Goal: Find specific page/section: Find specific page/section

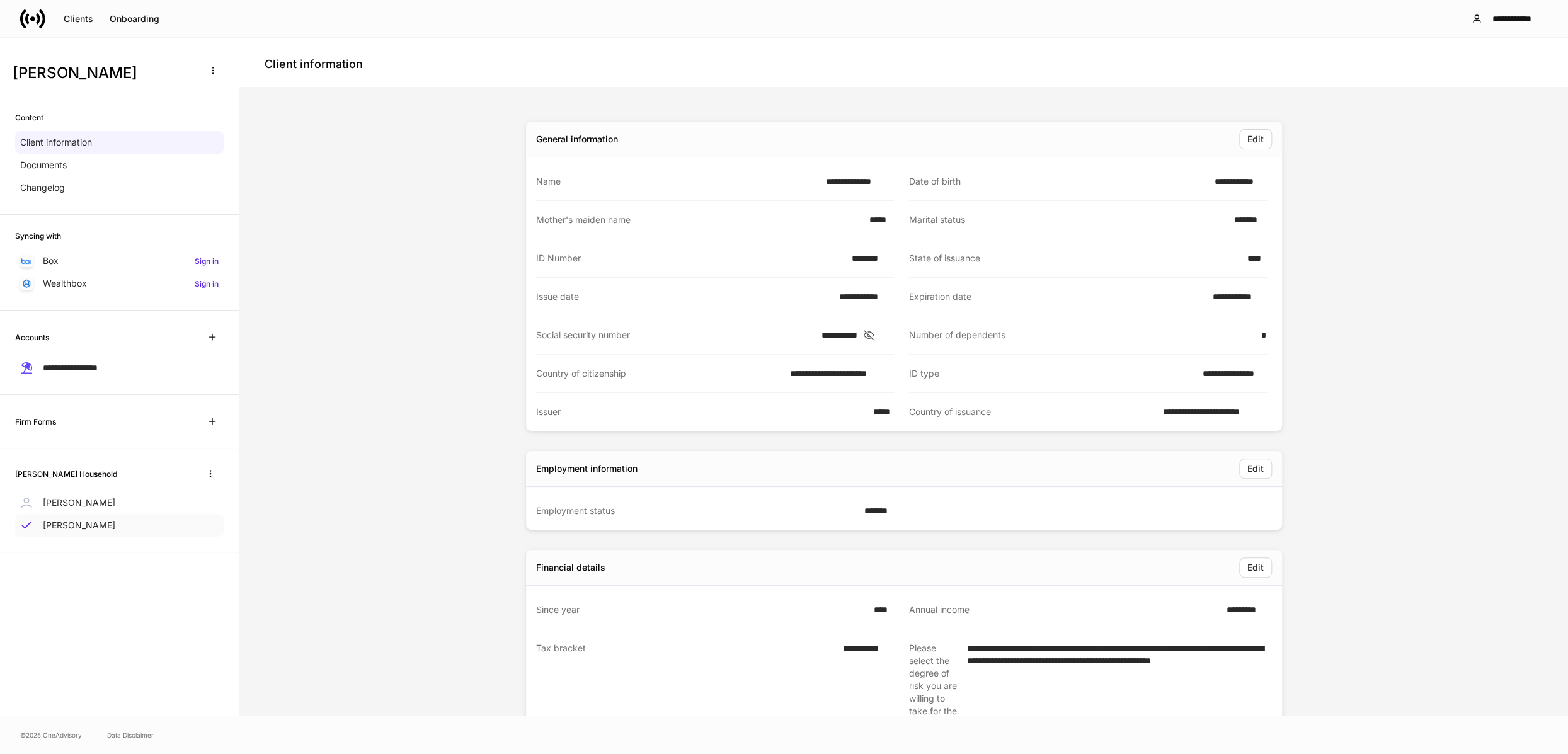
click at [65, 523] on p "[PERSON_NAME]" at bounding box center [78, 525] width 72 height 13
click at [77, 368] on span "**********" at bounding box center [70, 368] width 54 height 9
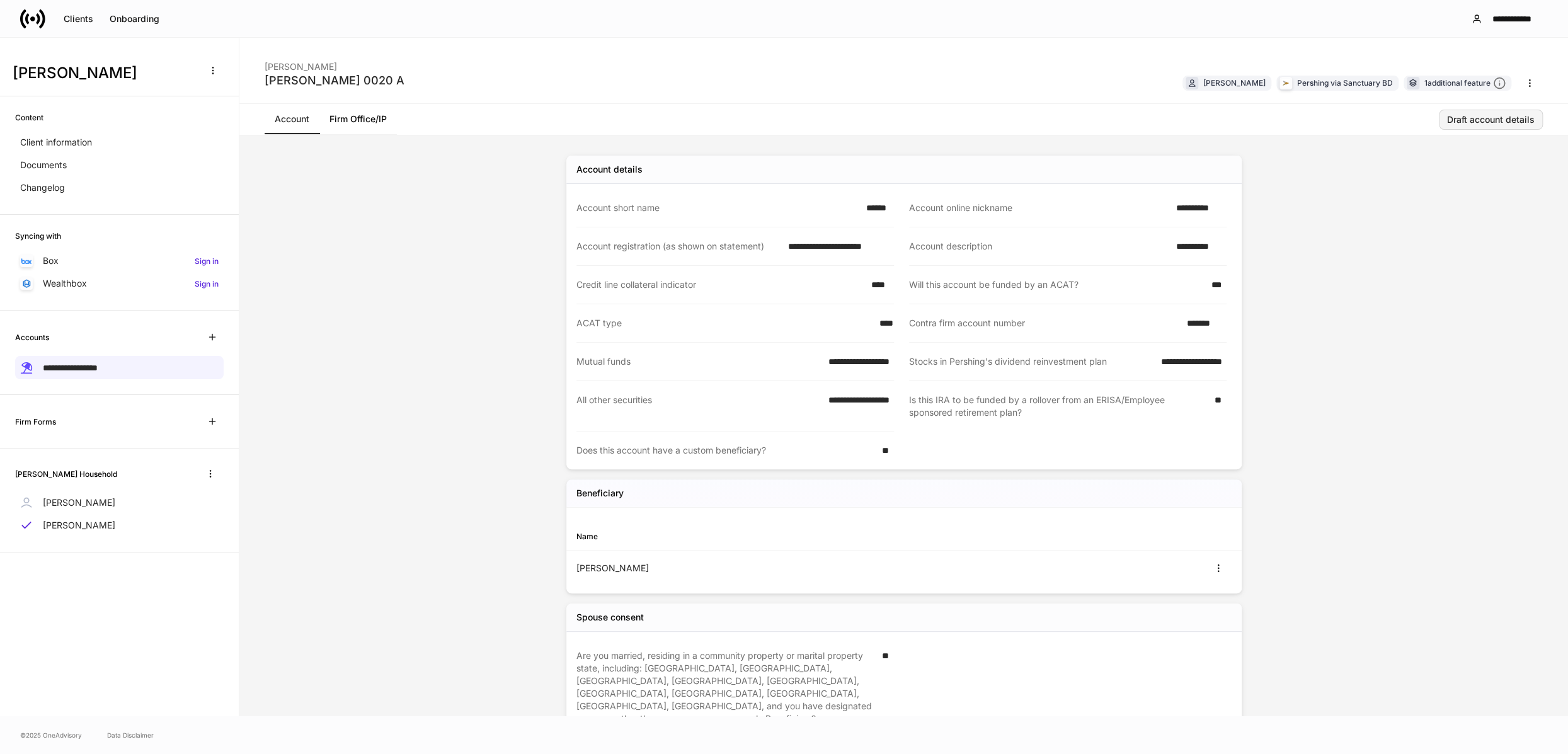
click at [1478, 119] on div "Draft account details" at bounding box center [1491, 119] width 88 height 9
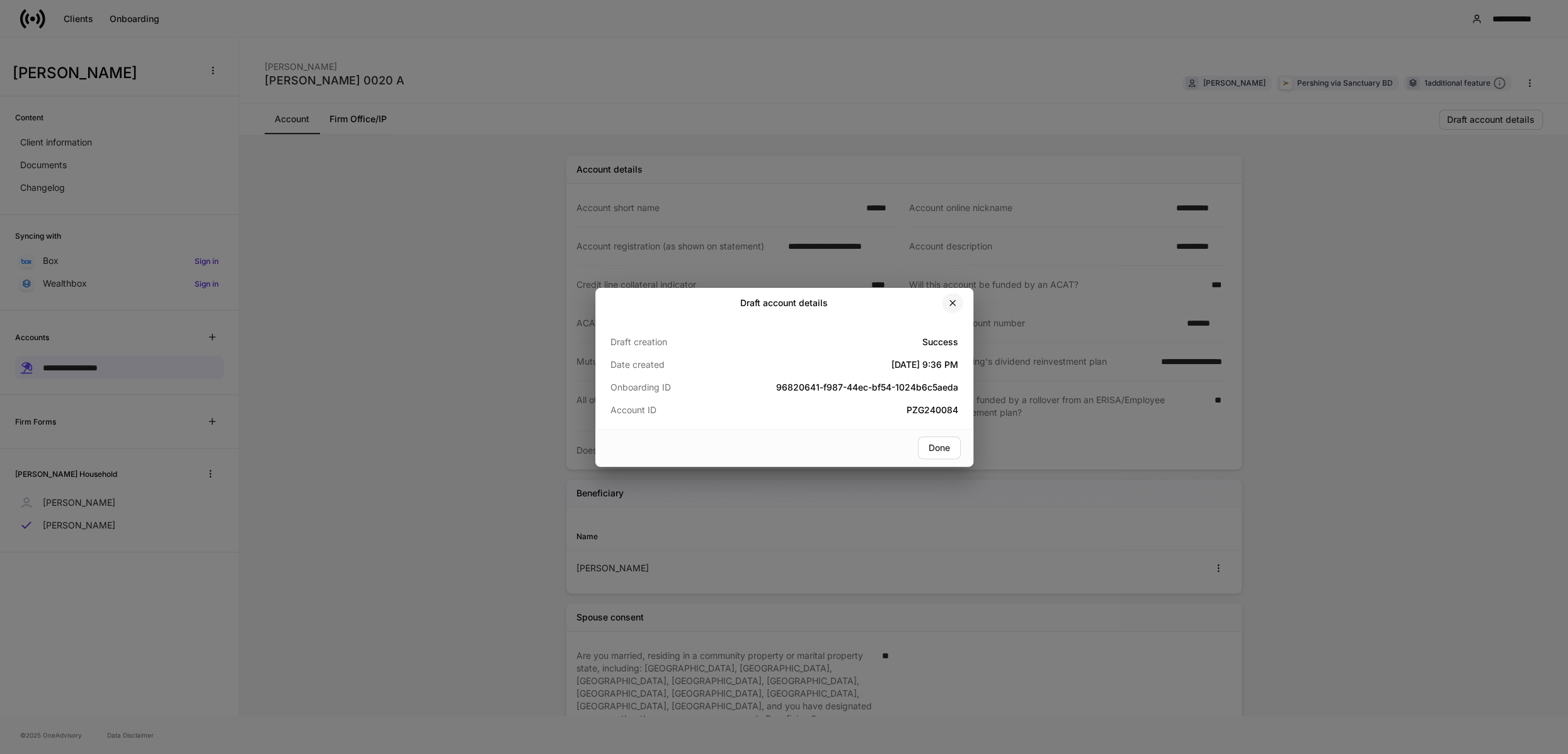
click at [950, 298] on icon "button" at bounding box center [953, 303] width 10 height 10
